Goal: Check status: Check status

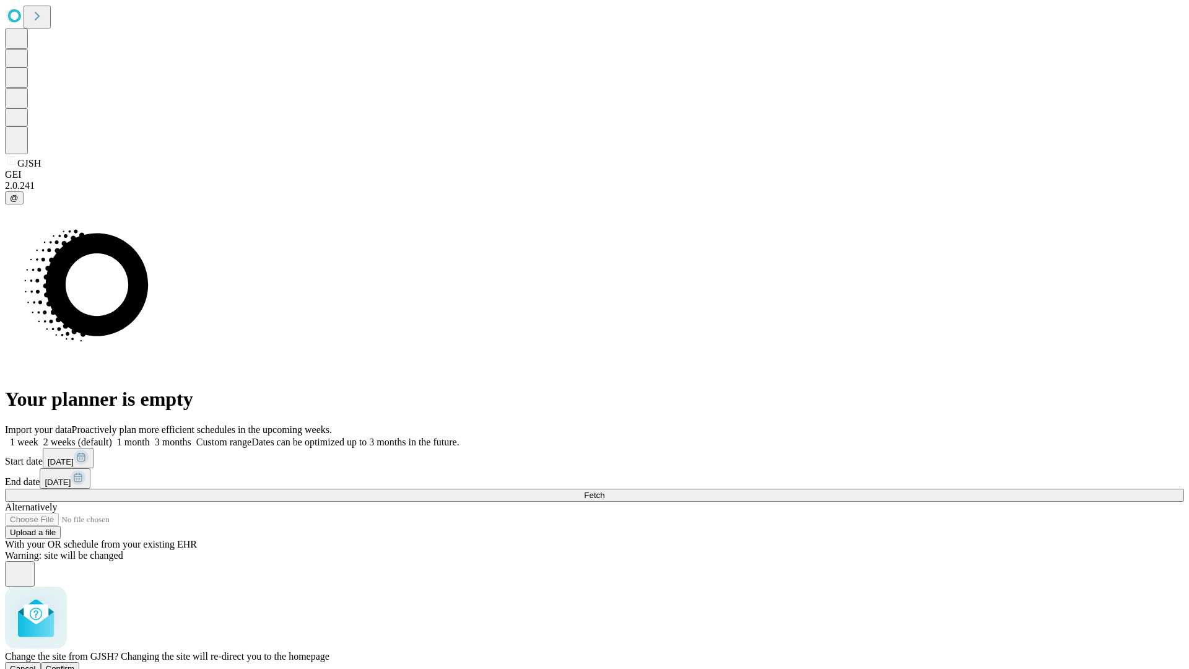
click at [75, 664] on span "Confirm" at bounding box center [60, 668] width 29 height 9
click at [112, 437] on label "2 weeks (default)" at bounding box center [75, 442] width 74 height 11
click at [604, 490] on span "Fetch" at bounding box center [594, 494] width 20 height 9
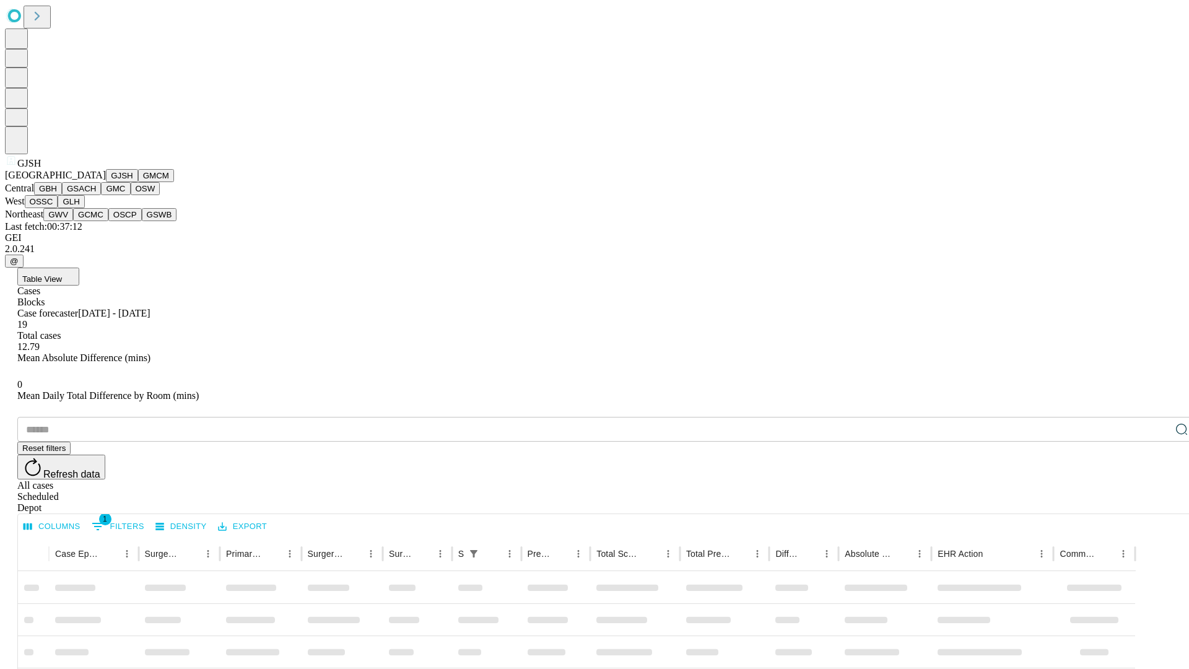
click at [138, 182] on button "GMCM" at bounding box center [156, 175] width 36 height 13
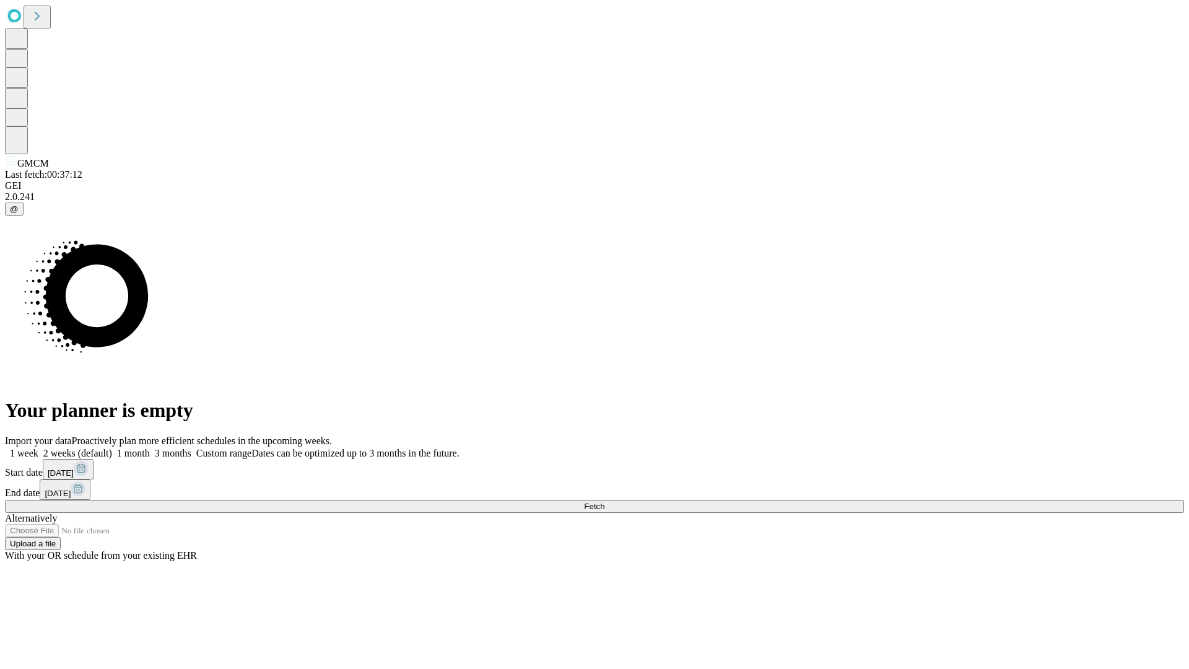
click at [112, 448] on label "2 weeks (default)" at bounding box center [75, 453] width 74 height 11
click at [604, 502] on span "Fetch" at bounding box center [594, 506] width 20 height 9
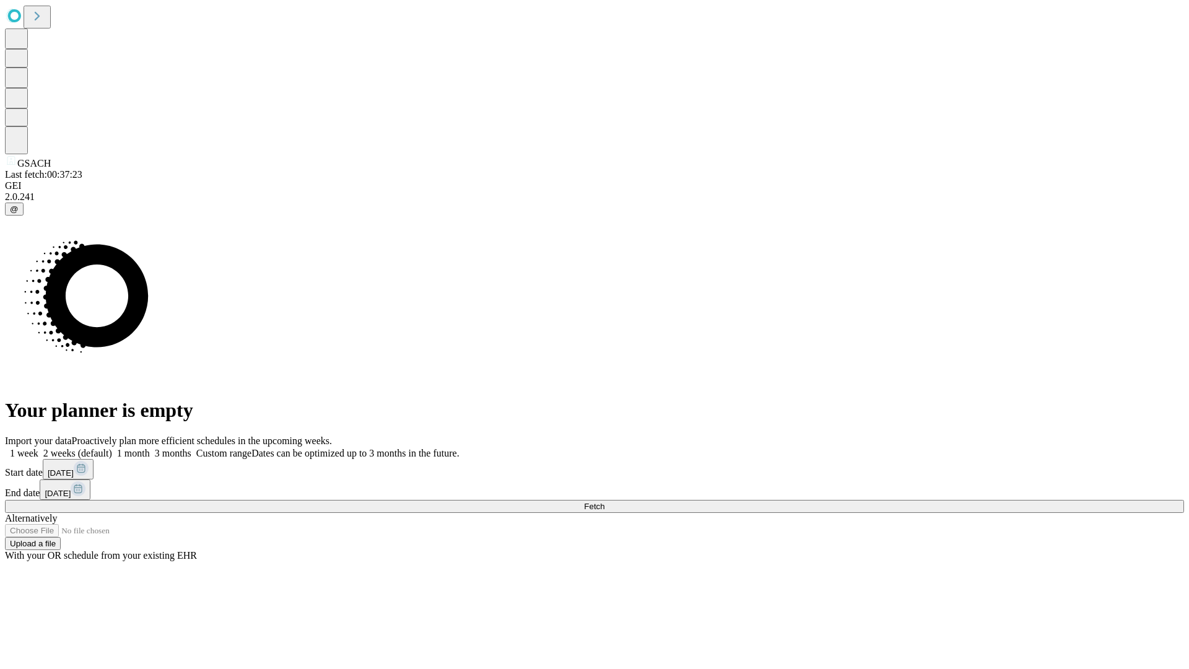
click at [112, 448] on label "2 weeks (default)" at bounding box center [75, 453] width 74 height 11
click at [604, 502] on span "Fetch" at bounding box center [594, 506] width 20 height 9
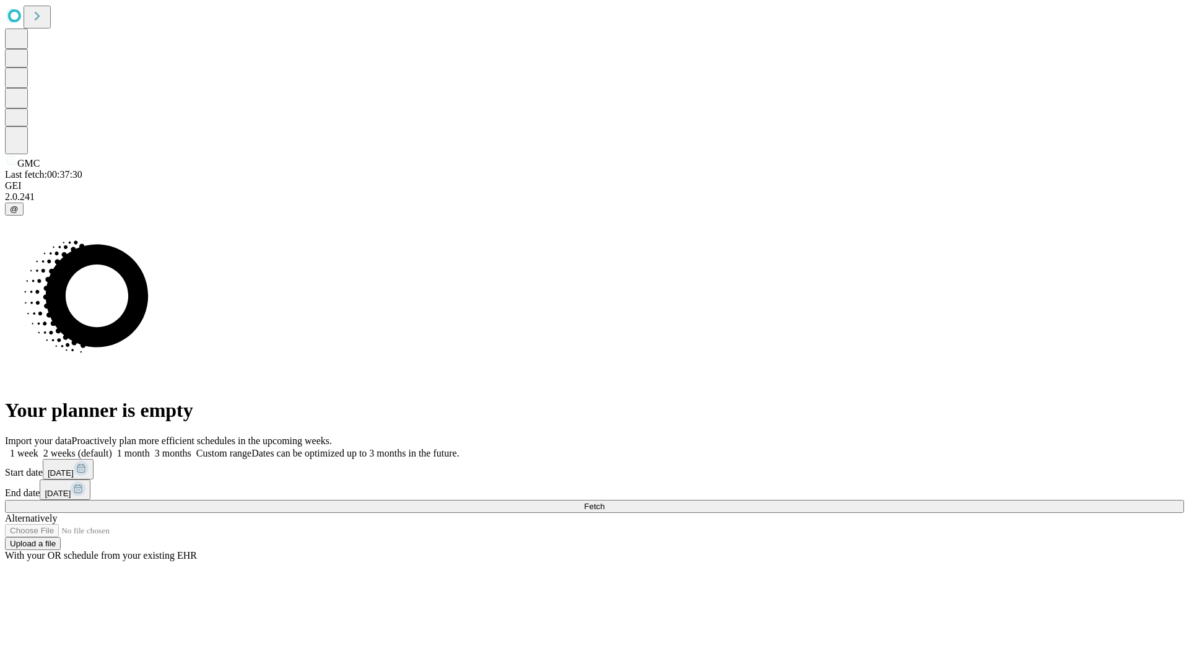
click at [112, 448] on label "2 weeks (default)" at bounding box center [75, 453] width 74 height 11
click at [604, 502] on span "Fetch" at bounding box center [594, 506] width 20 height 9
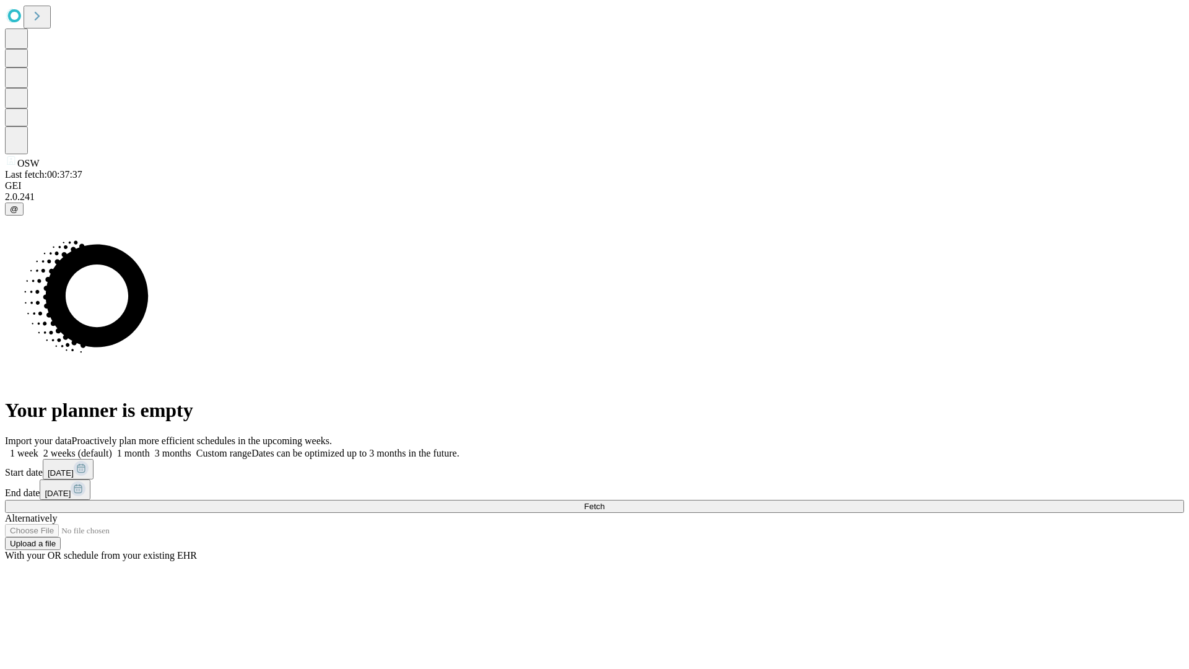
click at [112, 448] on label "2 weeks (default)" at bounding box center [75, 453] width 74 height 11
click at [604, 502] on span "Fetch" at bounding box center [594, 506] width 20 height 9
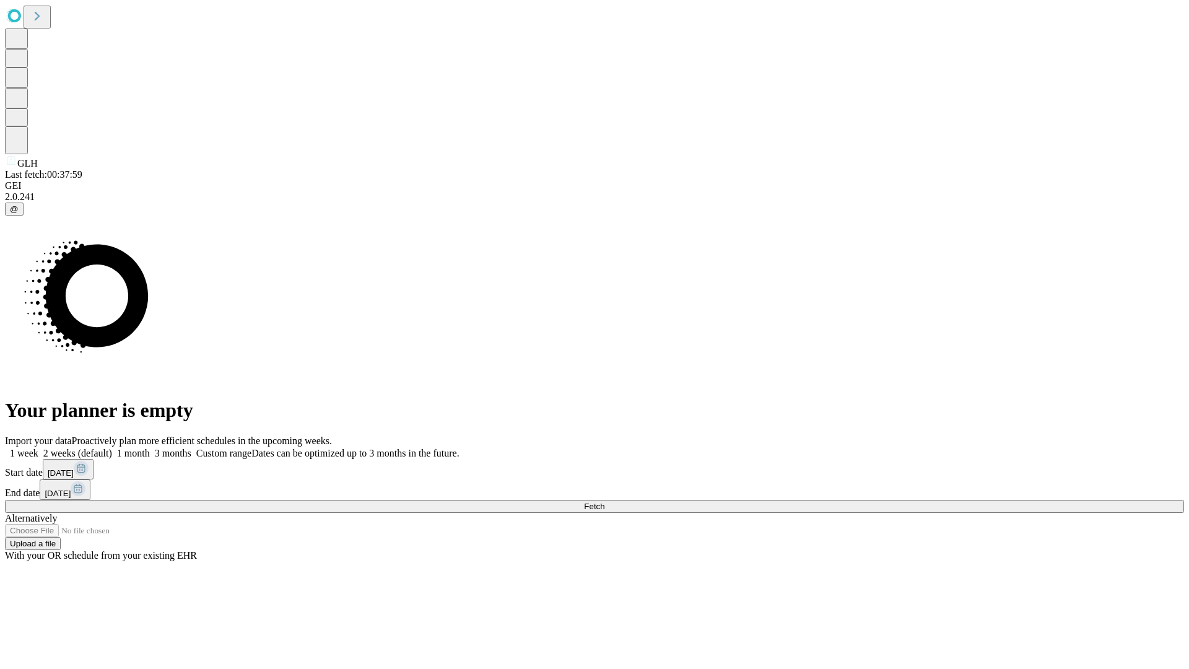
click at [112, 448] on label "2 weeks (default)" at bounding box center [75, 453] width 74 height 11
click at [604, 502] on span "Fetch" at bounding box center [594, 506] width 20 height 9
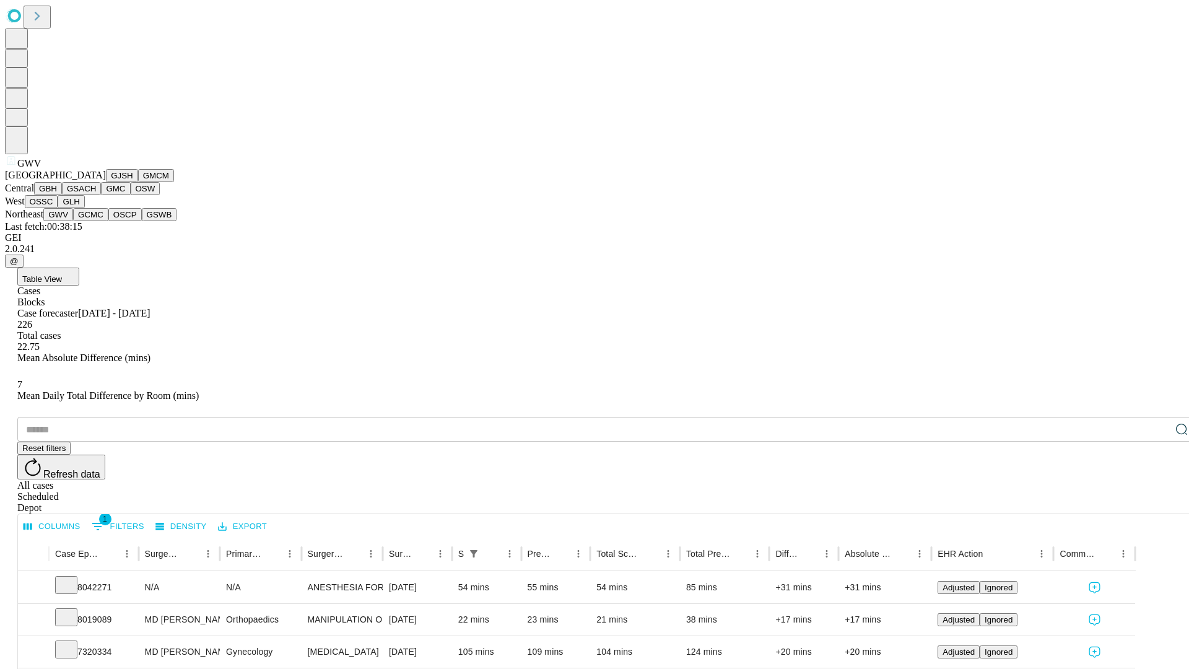
click at [96, 221] on button "GCMC" at bounding box center [90, 214] width 35 height 13
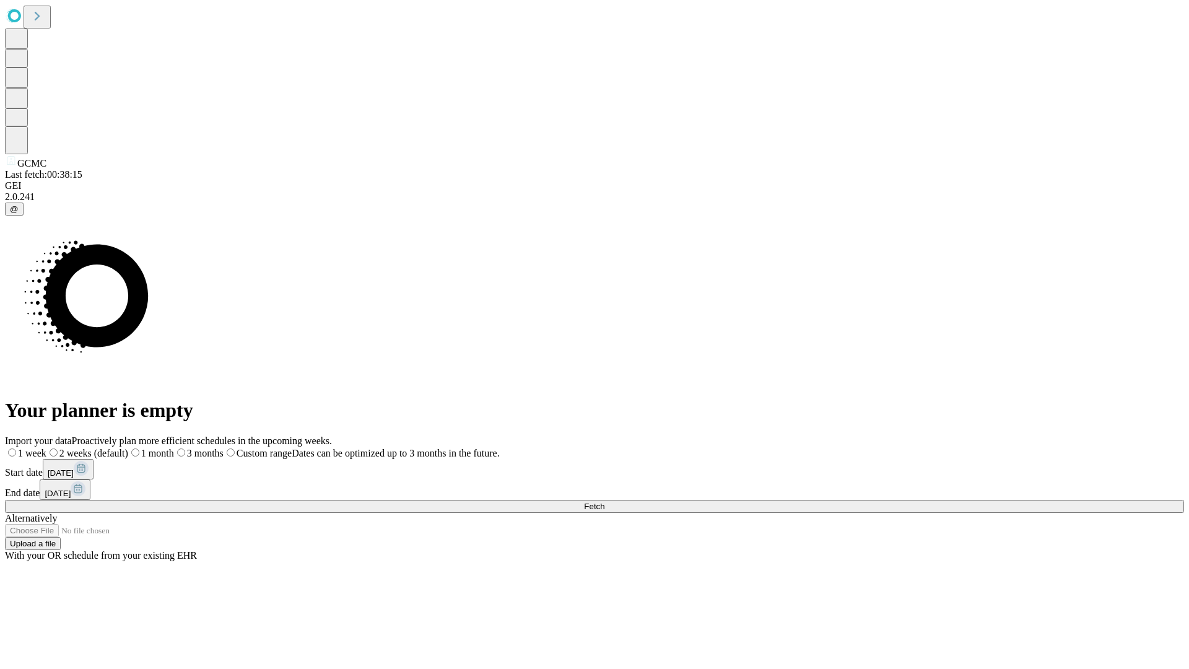
click at [128, 448] on label "2 weeks (default)" at bounding box center [87, 453] width 82 height 11
click at [604, 502] on span "Fetch" at bounding box center [594, 506] width 20 height 9
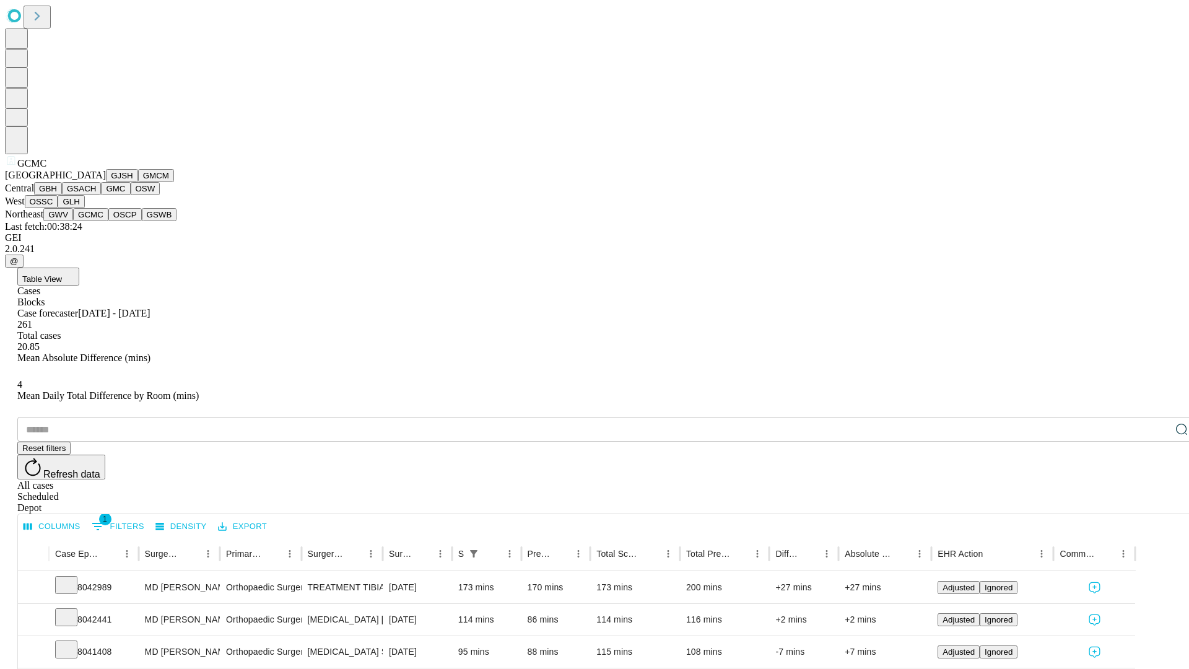
click at [108, 221] on button "OSCP" at bounding box center [124, 214] width 33 height 13
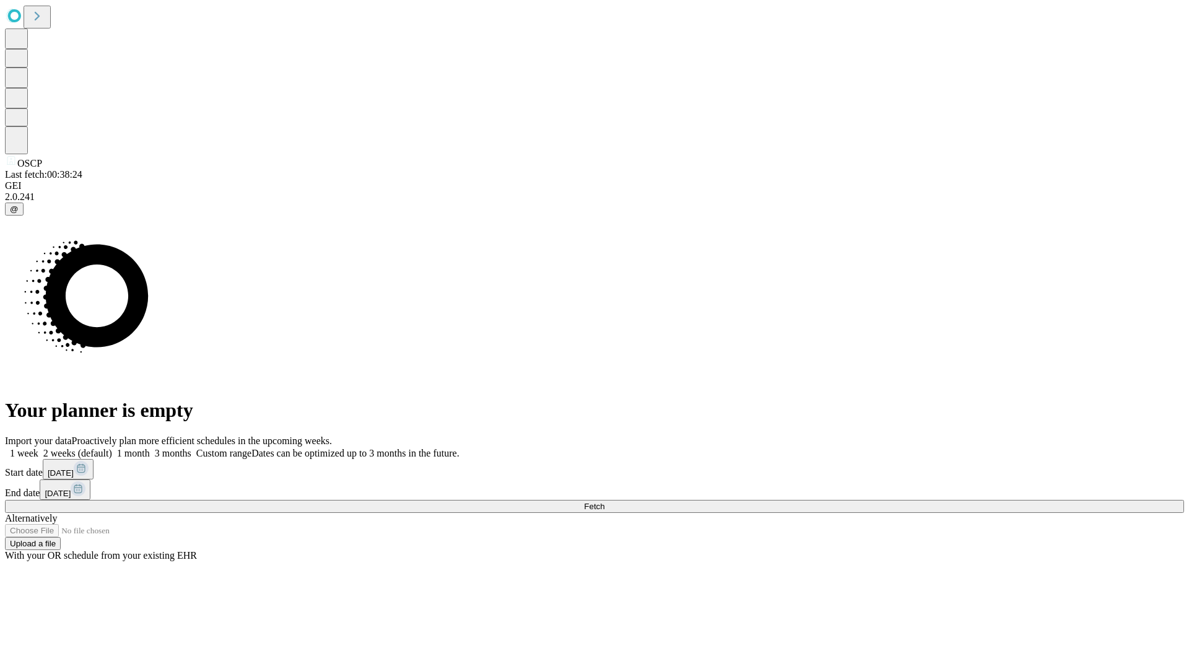
click at [112, 448] on label "2 weeks (default)" at bounding box center [75, 453] width 74 height 11
click at [604, 502] on span "Fetch" at bounding box center [594, 506] width 20 height 9
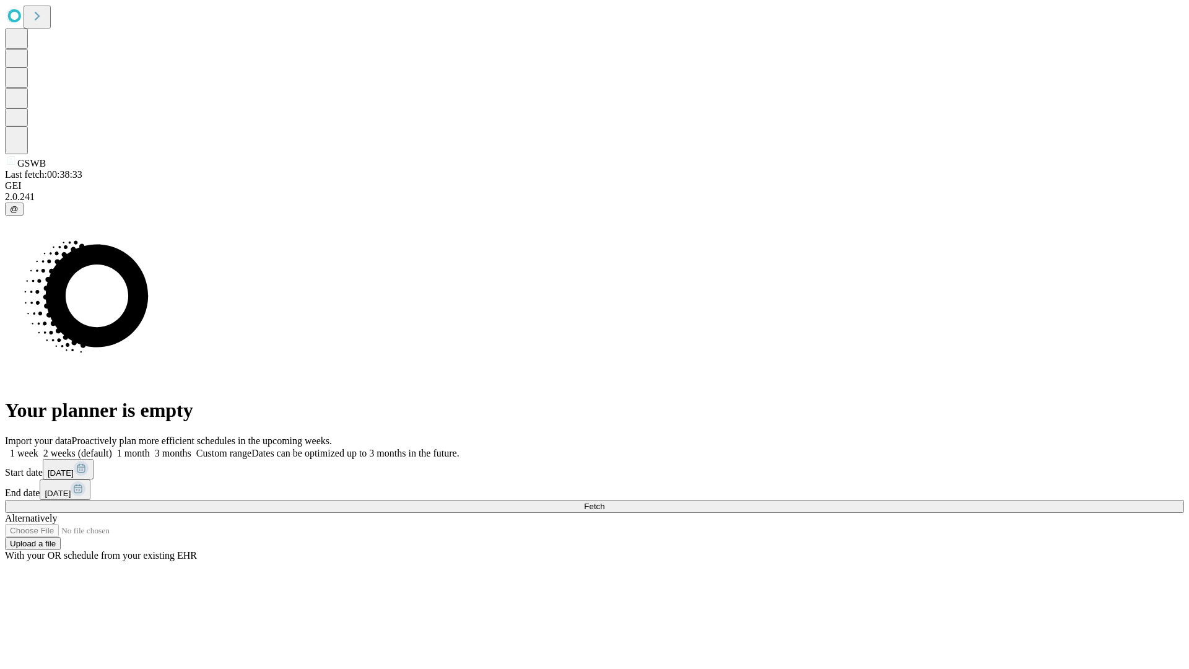
click at [112, 448] on label "2 weeks (default)" at bounding box center [75, 453] width 74 height 11
click at [604, 502] on span "Fetch" at bounding box center [594, 506] width 20 height 9
